Goal: Information Seeking & Learning: Learn about a topic

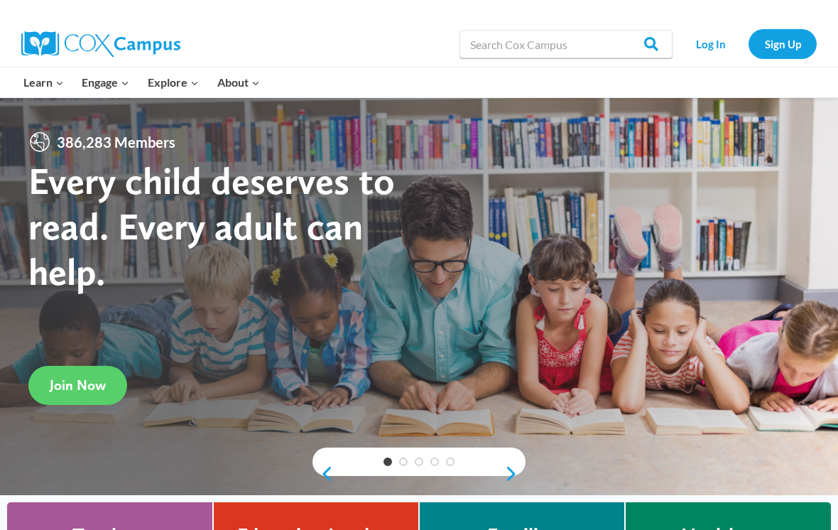
click at [779, 51] on link "Sign Up" at bounding box center [782, 43] width 68 height 29
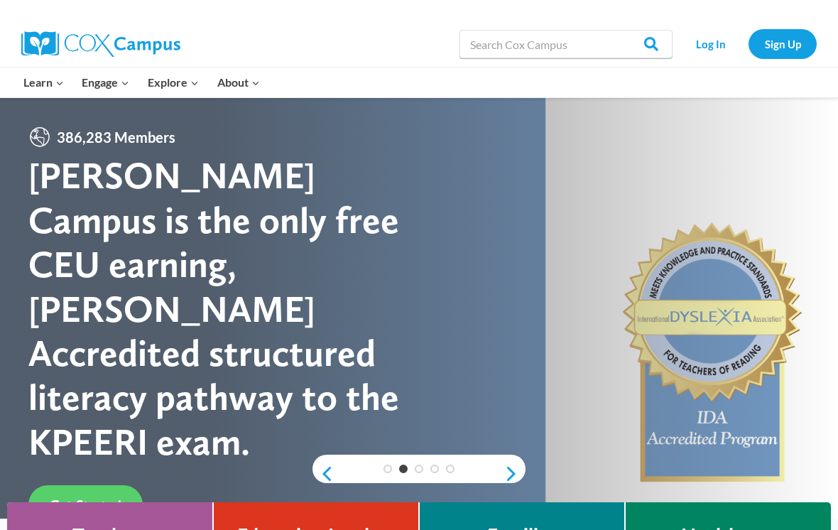
click at [704, 53] on link "Log In" at bounding box center [710, 43] width 62 height 29
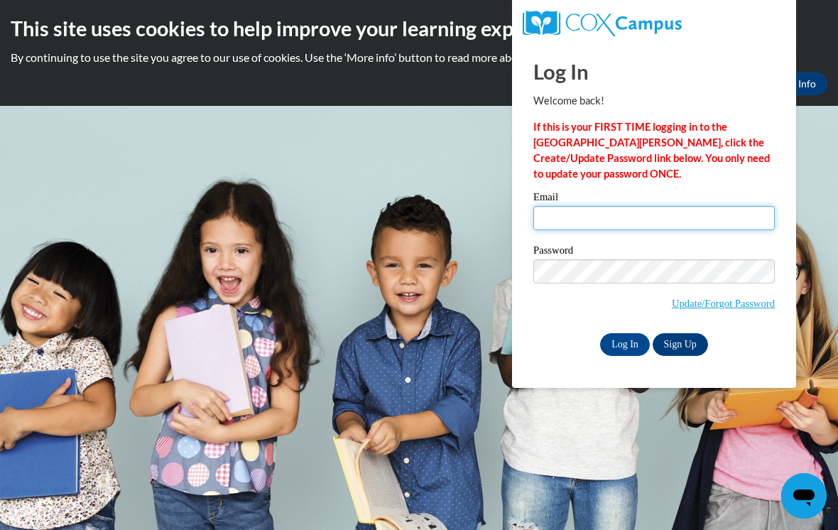
type input "rain.thomas@langston.edu"
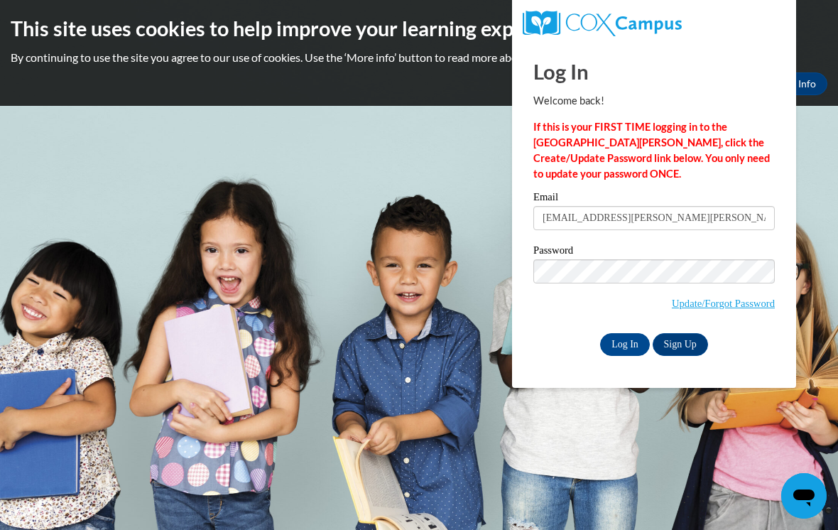
click at [625, 343] on input "Log In" at bounding box center [625, 344] width 50 height 23
click at [628, 344] on input "Log In" at bounding box center [625, 344] width 50 height 23
click at [615, 346] on input "Log In" at bounding box center [625, 344] width 50 height 23
click at [625, 344] on input "Log In" at bounding box center [625, 344] width 50 height 23
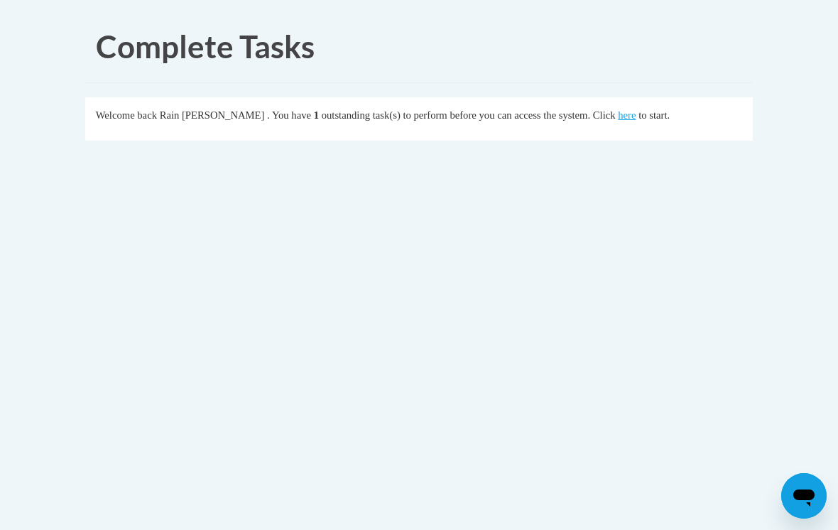
click at [571, 122] on div "Welcome back Rain Thomas . You have 1 outstanding task(s) to perform before you…" at bounding box center [419, 115] width 647 height 16
click at [618, 120] on link "here" at bounding box center [627, 114] width 18 height 11
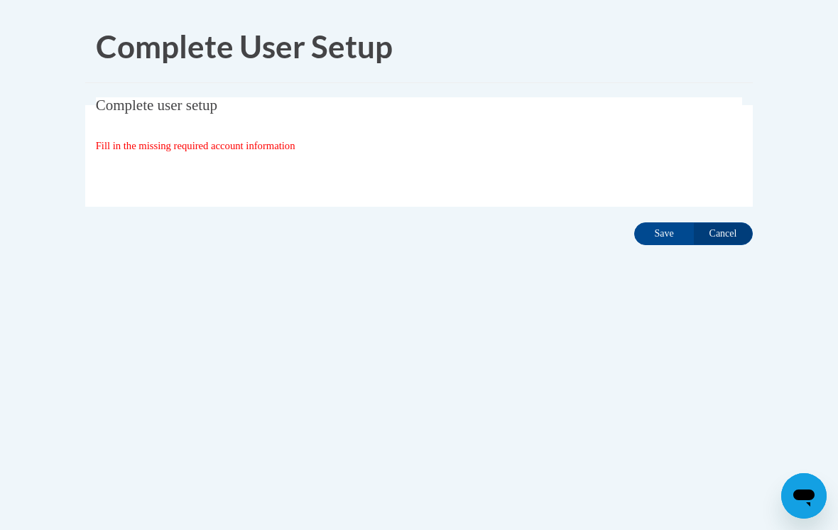
click at [661, 241] on input "Save" at bounding box center [664, 233] width 60 height 23
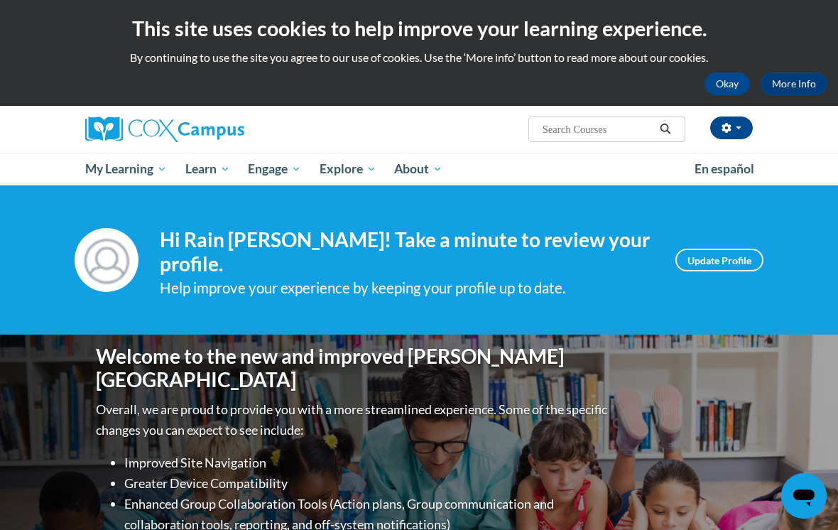
click at [0, 0] on span "My Course Progress" at bounding box center [0, 0] width 0 height 0
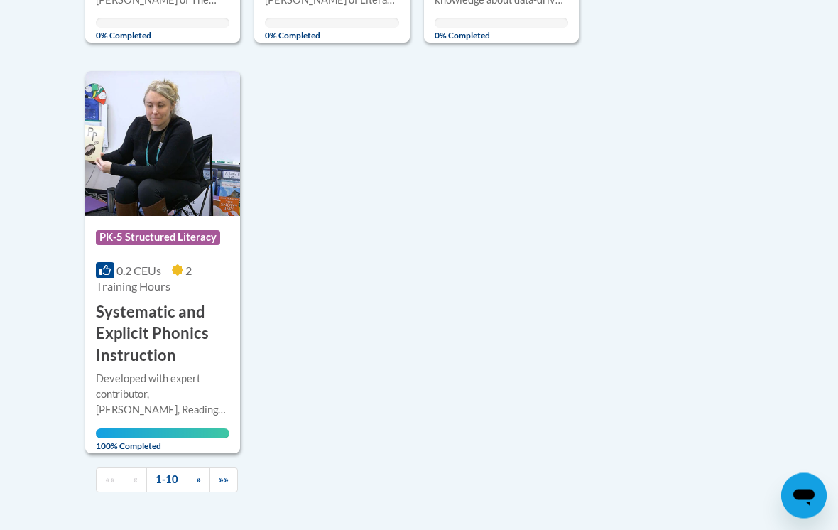
scroll to position [1561, 0]
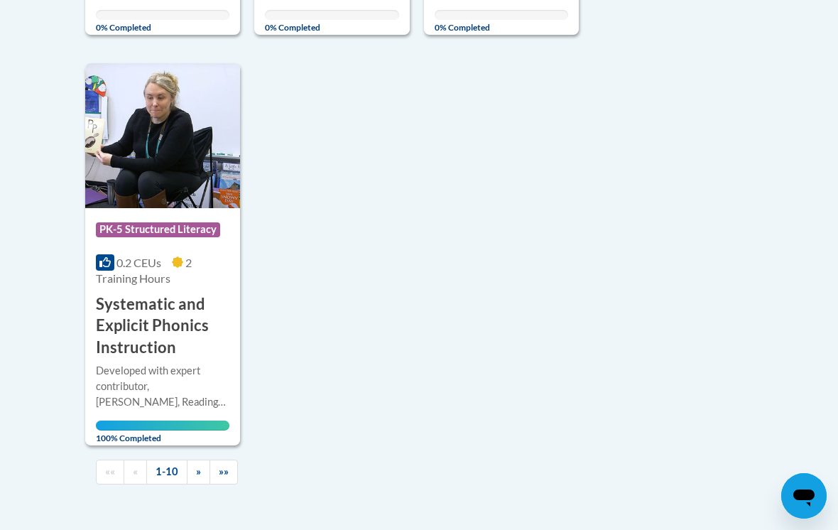
click at [194, 459] on link "»" at bounding box center [198, 471] width 23 height 25
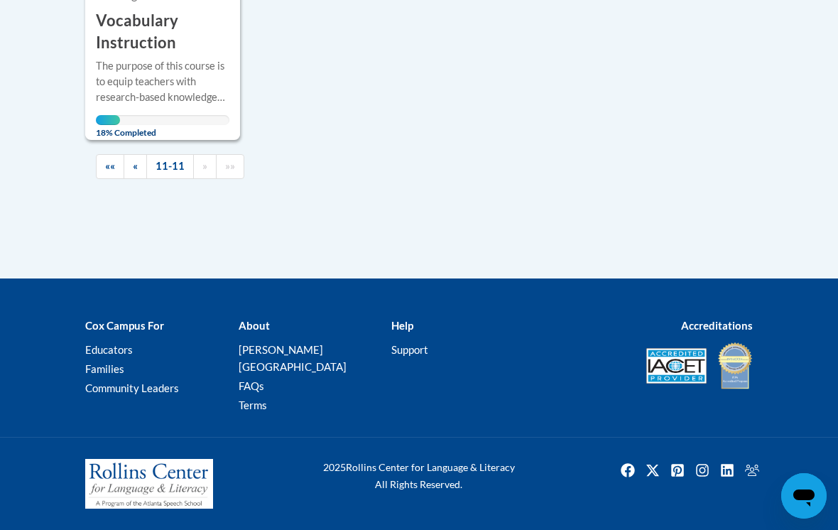
scroll to position [551, 0]
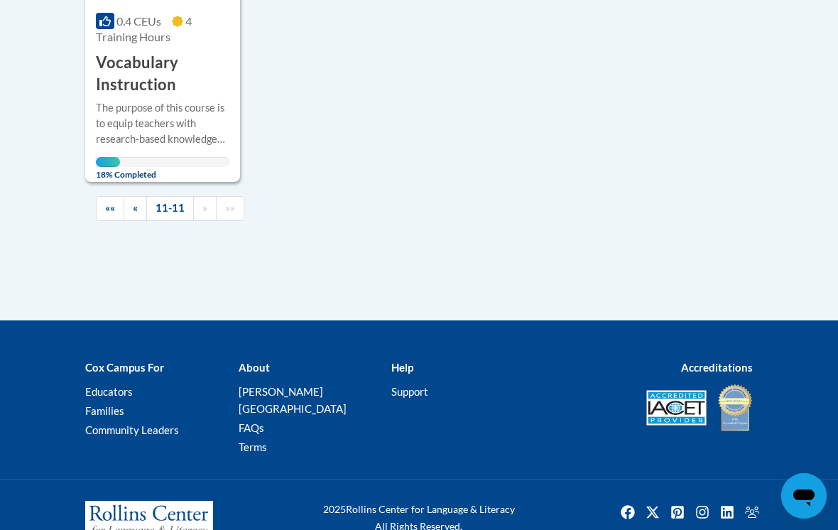
click at [195, 157] on div "18% Completed" at bounding box center [162, 162] width 133 height 10
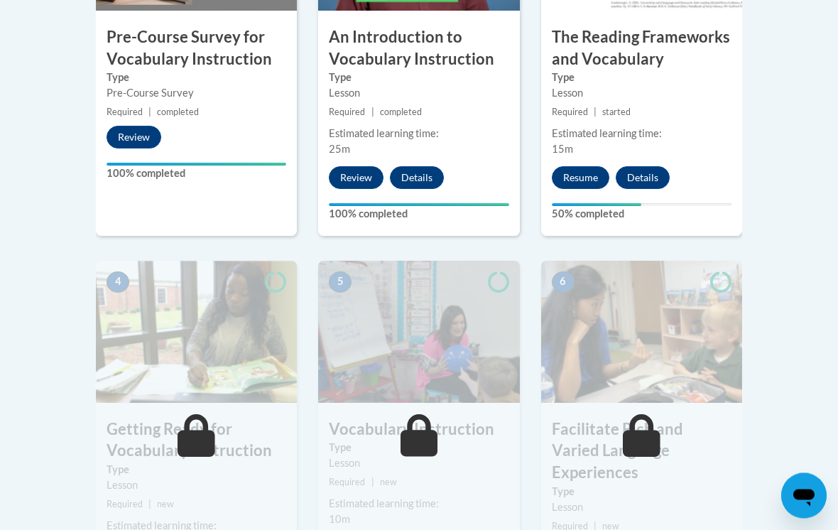
scroll to position [608, 0]
click at [586, 175] on button "Resume" at bounding box center [580, 177] width 57 height 23
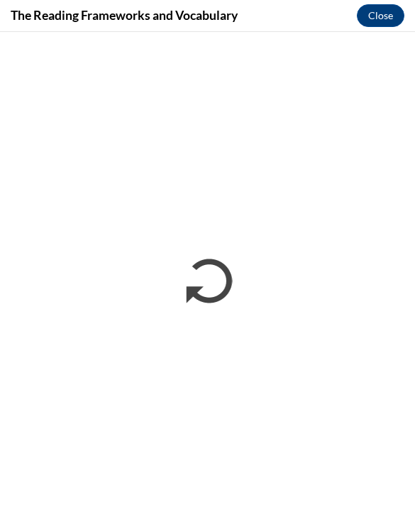
scroll to position [609, 0]
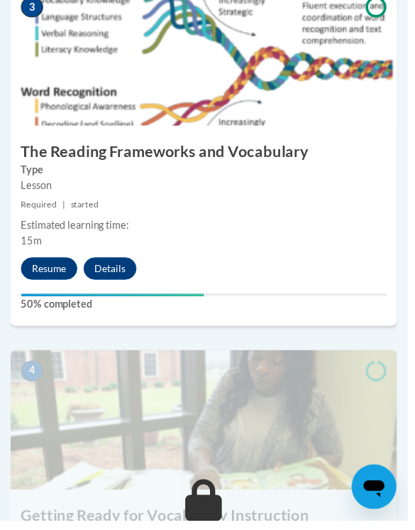
scroll to position [1230, 0]
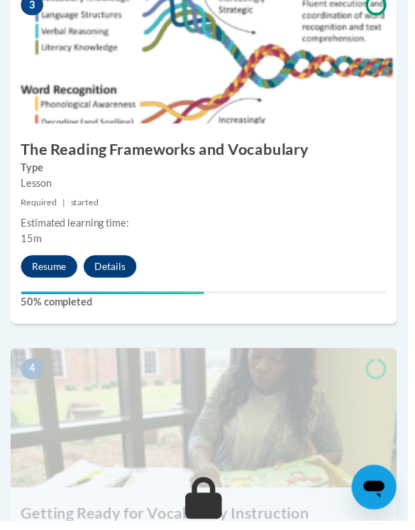
click at [53, 266] on button "Resume" at bounding box center [49, 271] width 57 height 23
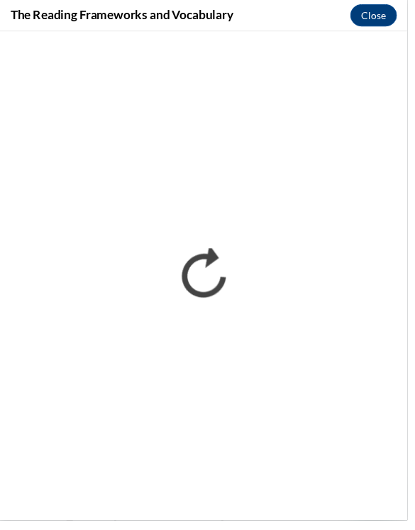
scroll to position [0, 0]
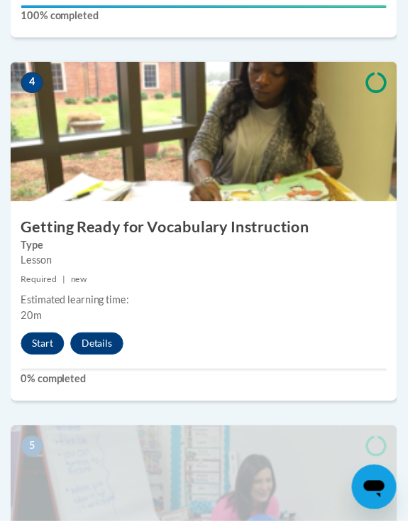
click at [32, 340] on button "Start" at bounding box center [43, 349] width 44 height 23
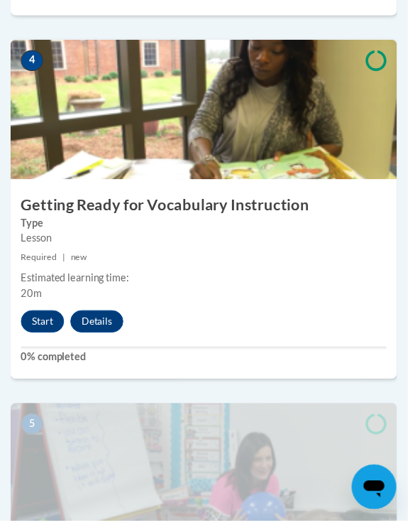
scroll to position [1544, 0]
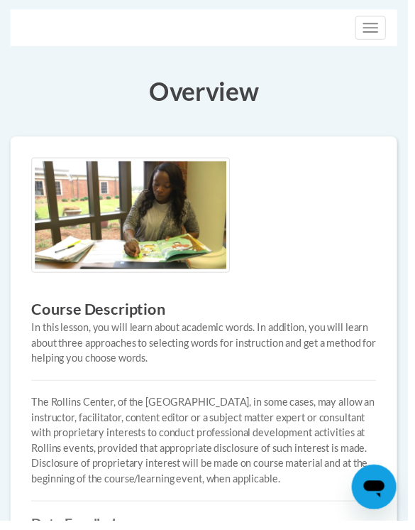
click at [373, 26] on button "Toggle navigation" at bounding box center [377, 28] width 31 height 24
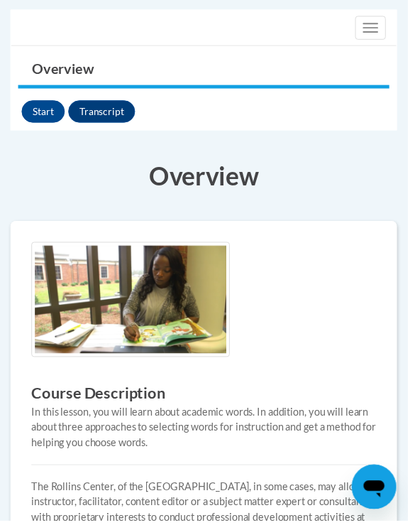
click at [43, 115] on button "Start" at bounding box center [44, 113] width 44 height 23
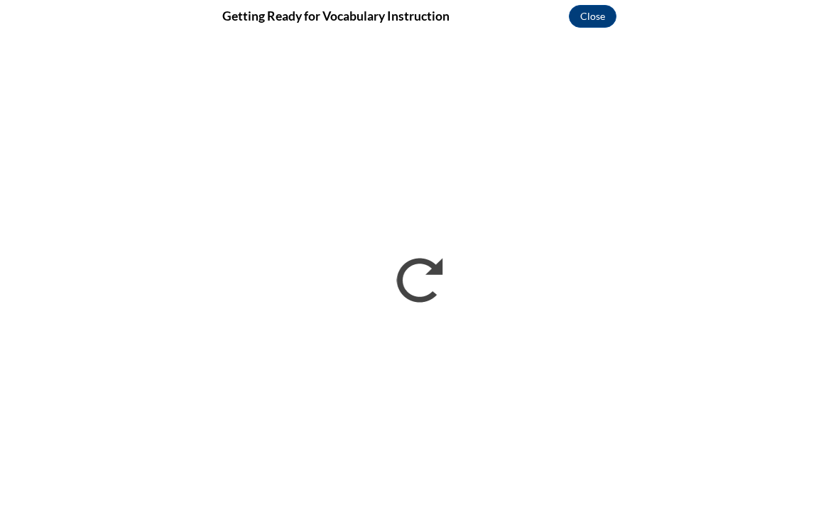
scroll to position [0, 0]
